Goal: Transaction & Acquisition: Purchase product/service

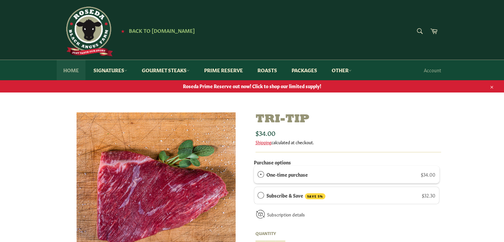
click at [66, 71] on link "Home" at bounding box center [71, 70] width 29 height 20
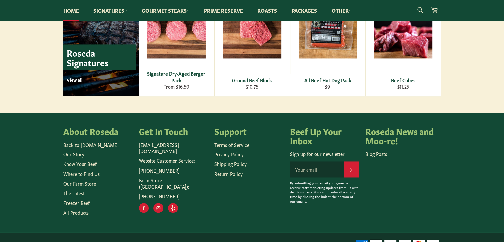
scroll to position [982, 0]
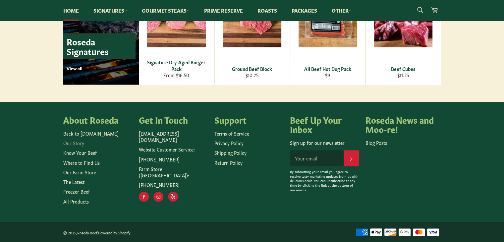
click at [80, 142] on link "Our Story" at bounding box center [73, 143] width 21 height 7
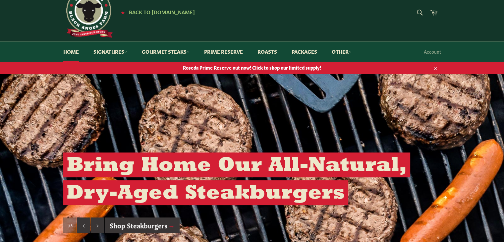
scroll to position [0, 0]
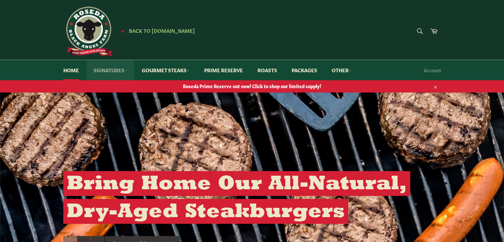
click at [123, 69] on link "Signatures" at bounding box center [110, 70] width 47 height 20
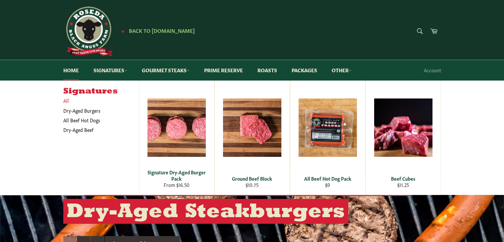
click at [70, 102] on link "All" at bounding box center [99, 101] width 79 height 10
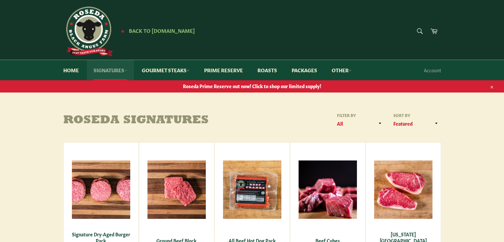
click at [126, 71] on icon at bounding box center [125, 70] width 3 height 3
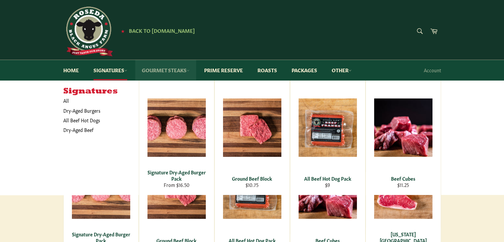
click at [190, 71] on icon at bounding box center [188, 70] width 3 height 3
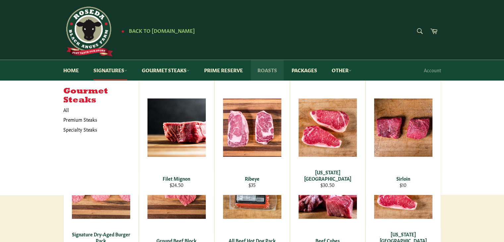
click at [273, 68] on link "Roasts" at bounding box center [267, 70] width 33 height 20
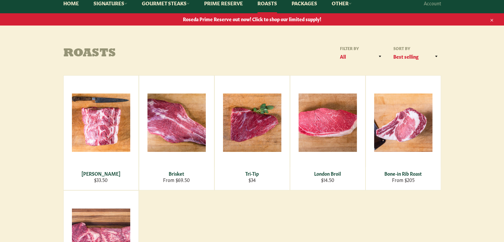
scroll to position [80, 0]
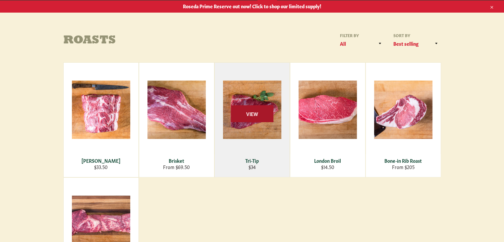
click at [236, 119] on span "View" at bounding box center [252, 113] width 42 height 17
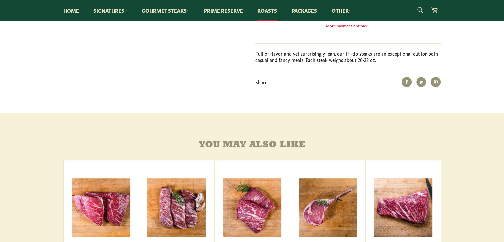
scroll to position [61, 0]
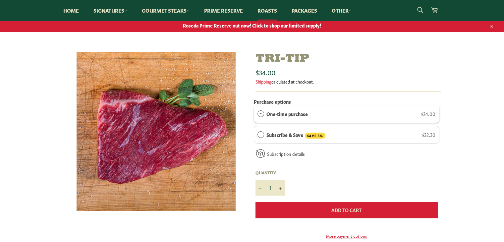
click at [322, 212] on button "Add to Cart" at bounding box center [347, 210] width 182 height 16
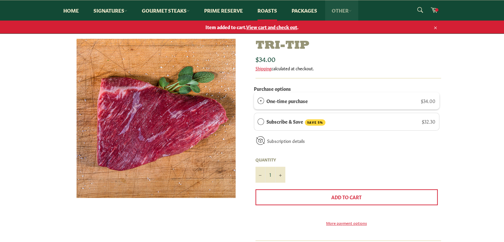
click at [344, 6] on link "Other" at bounding box center [341, 10] width 33 height 20
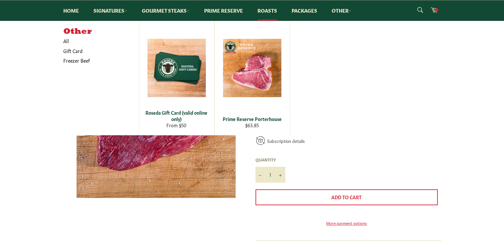
click at [362, 66] on div "Other All Gift Card Freezer Beef Roseda Gift Card (valid online only) From $50 …" at bounding box center [252, 78] width 378 height 115
click at [439, 9] on link "Cart" at bounding box center [434, 10] width 14 height 15
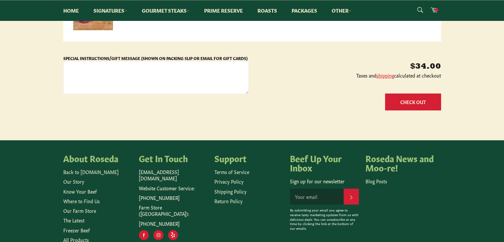
scroll to position [172, 0]
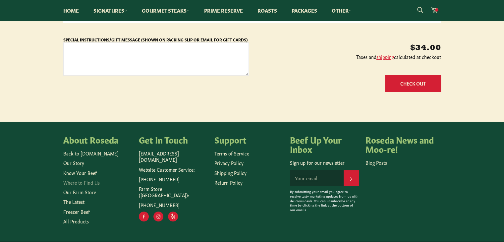
click at [77, 180] on link "Where to Find Us" at bounding box center [81, 182] width 36 height 7
